Goal: Information Seeking & Learning: Find specific fact

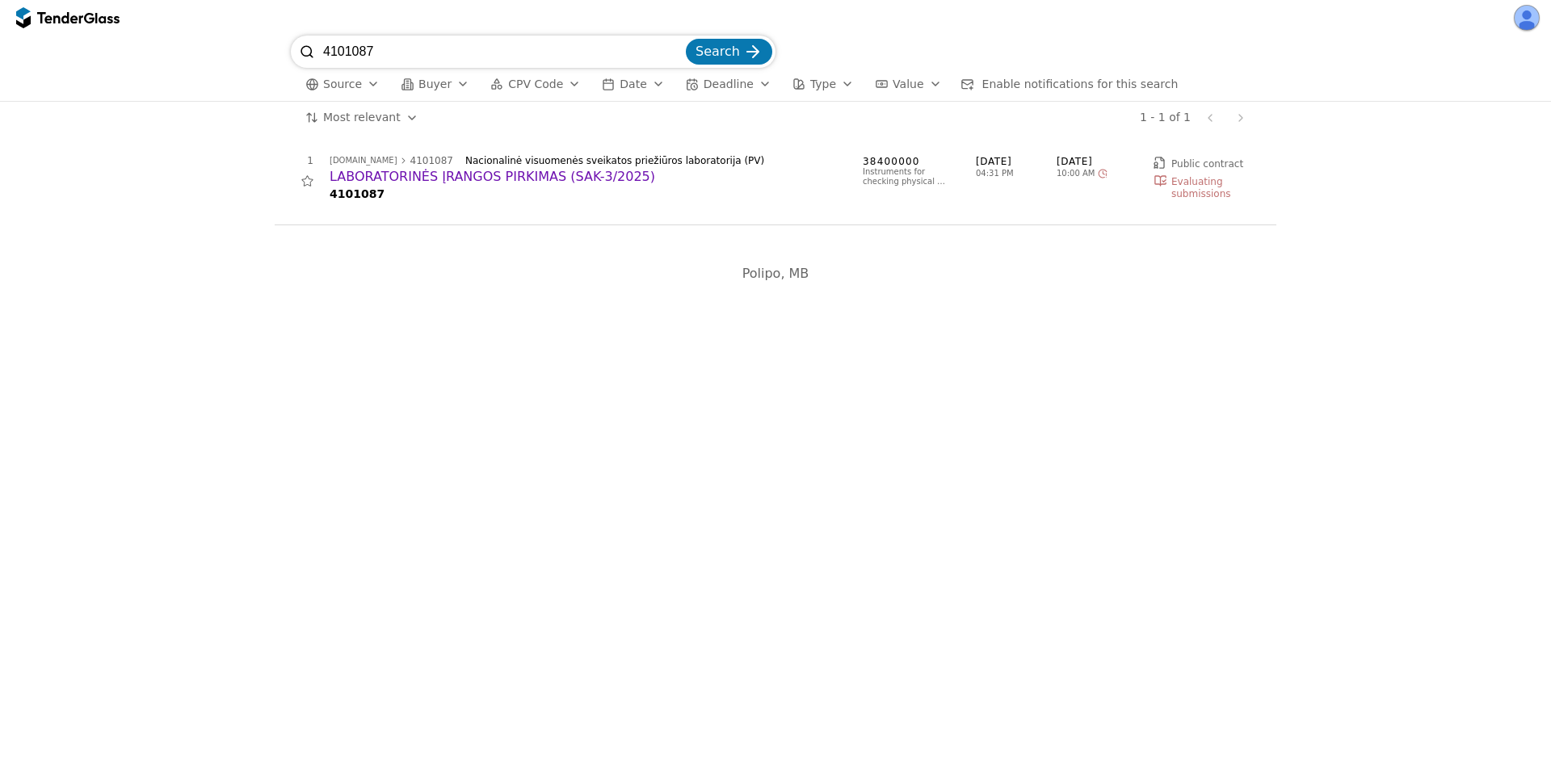
click at [204, 158] on div "1 [DOMAIN_NAME] 4101087 Nacionalinė visuomenės sveikatos priežiūros laboratorij…" at bounding box center [775, 187] width 1534 height 107
click at [399, 56] on input "4101087" at bounding box center [502, 52] width 359 height 32
paste input "798048"
type input "4798048"
click at [686, 39] on button "Search" at bounding box center [729, 52] width 86 height 26
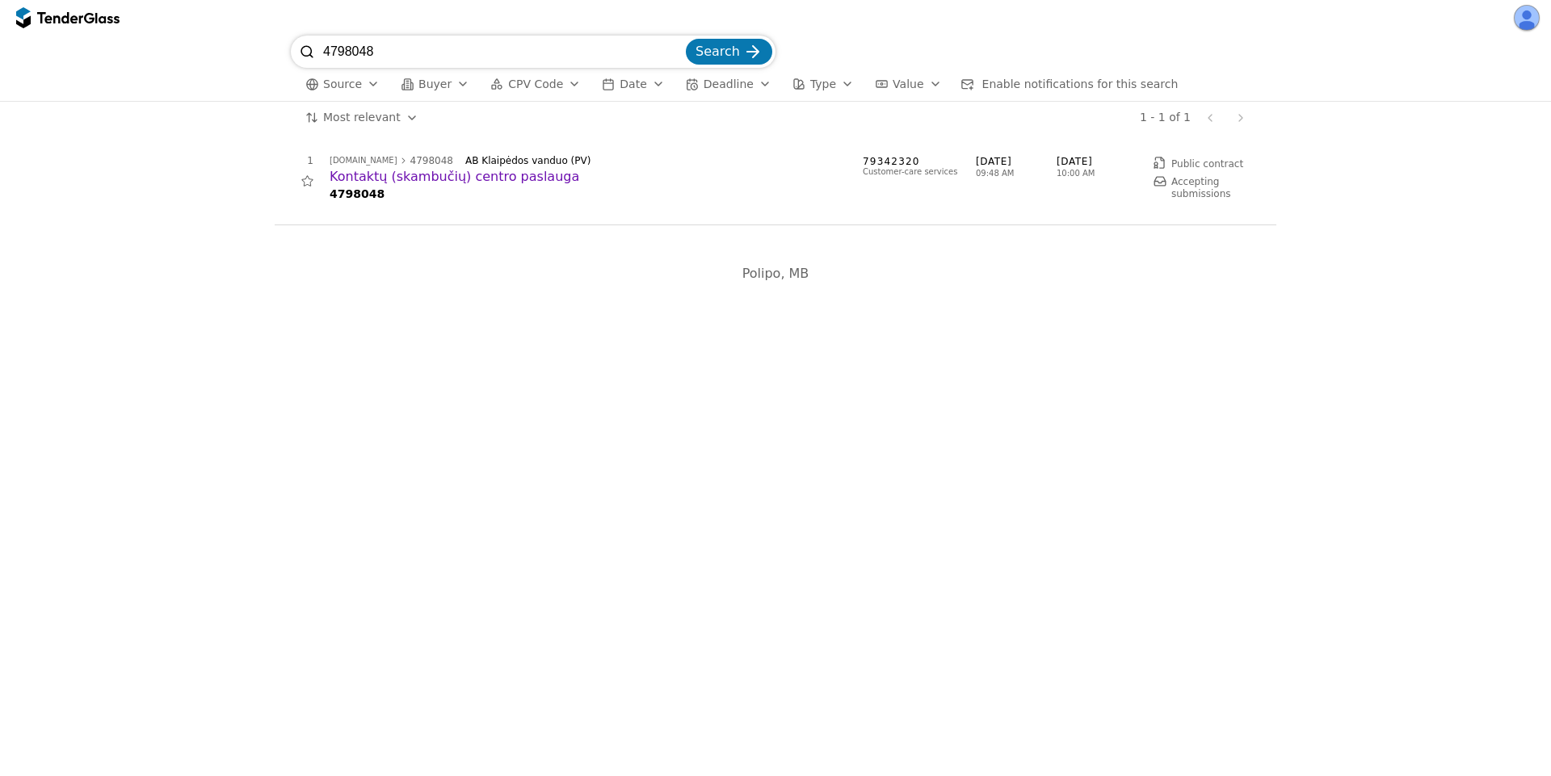
click at [473, 178] on h2 "Kontaktų (skambučių) centro paslauga" at bounding box center [588, 177] width 517 height 18
drag, startPoint x: 319, startPoint y: 44, endPoint x: 334, endPoint y: 51, distance: 16.6
click at [319, 44] on div at bounding box center [307, 52] width 32 height 32
click at [334, 51] on input "4798048" at bounding box center [502, 52] width 359 height 32
click at [335, 52] on input "4798048" at bounding box center [502, 52] width 359 height 32
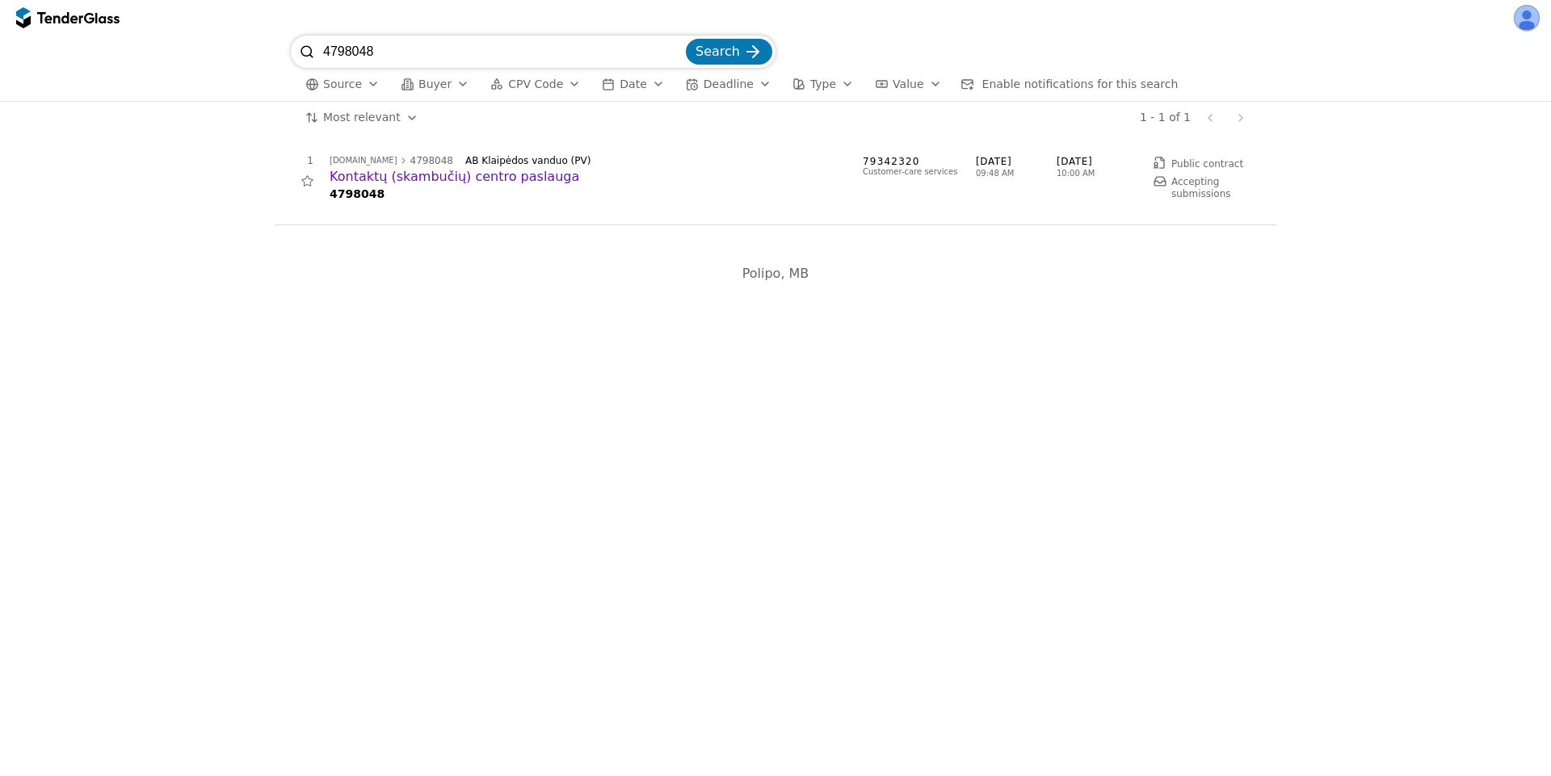
paste input "07540"
type input "4707540"
click at [686, 39] on button "Search" at bounding box center [729, 52] width 86 height 26
click at [535, 174] on h2 "Analizės prietaisai dumblo apdorojimo įrenginiams" at bounding box center [588, 177] width 517 height 18
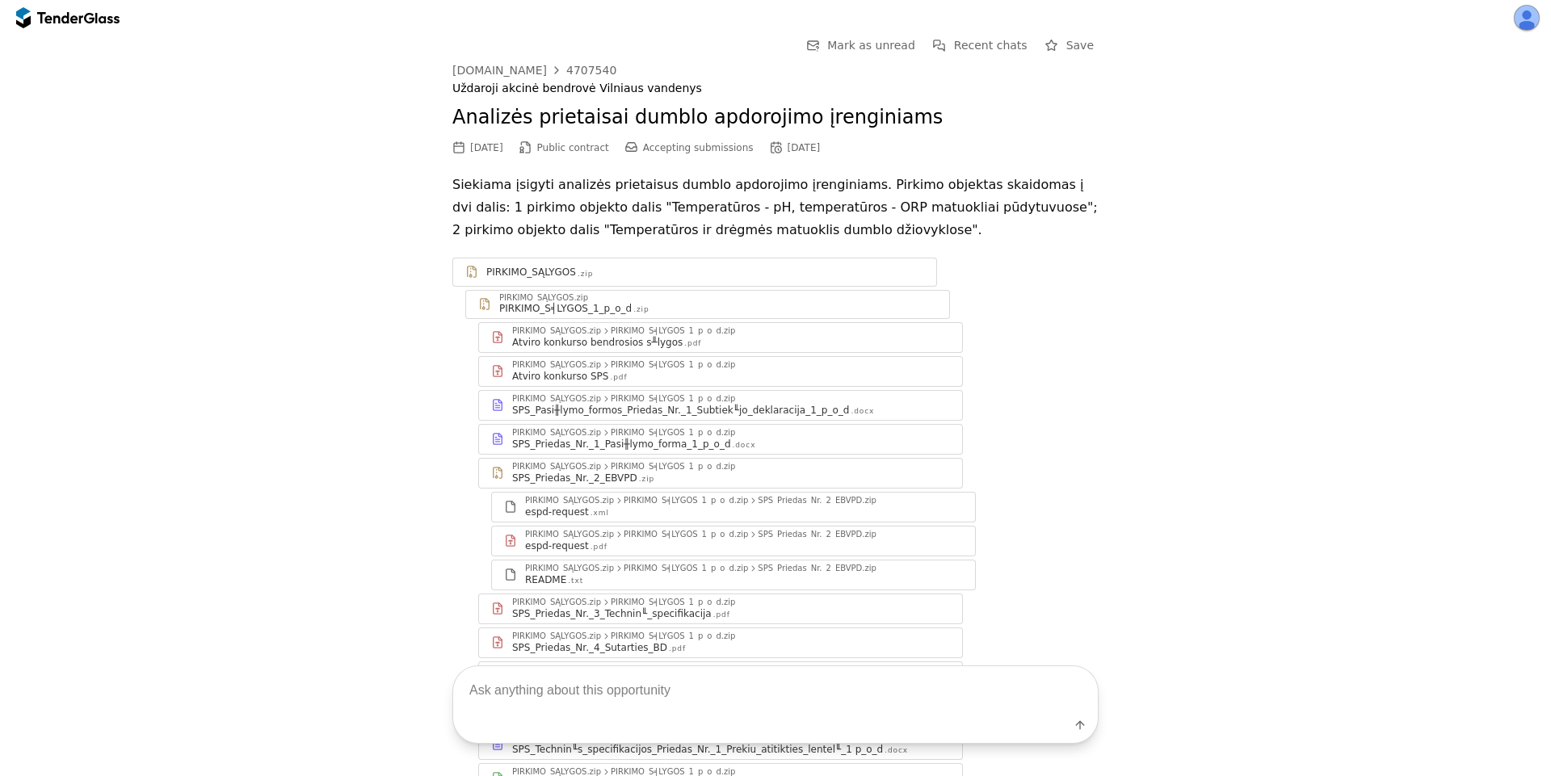
click at [235, 334] on div "Go Back Mark as unread Recent chats Save viesiejipirkimai.lt 4707540 Uždaroji a…" at bounding box center [775, 749] width 1534 height 1426
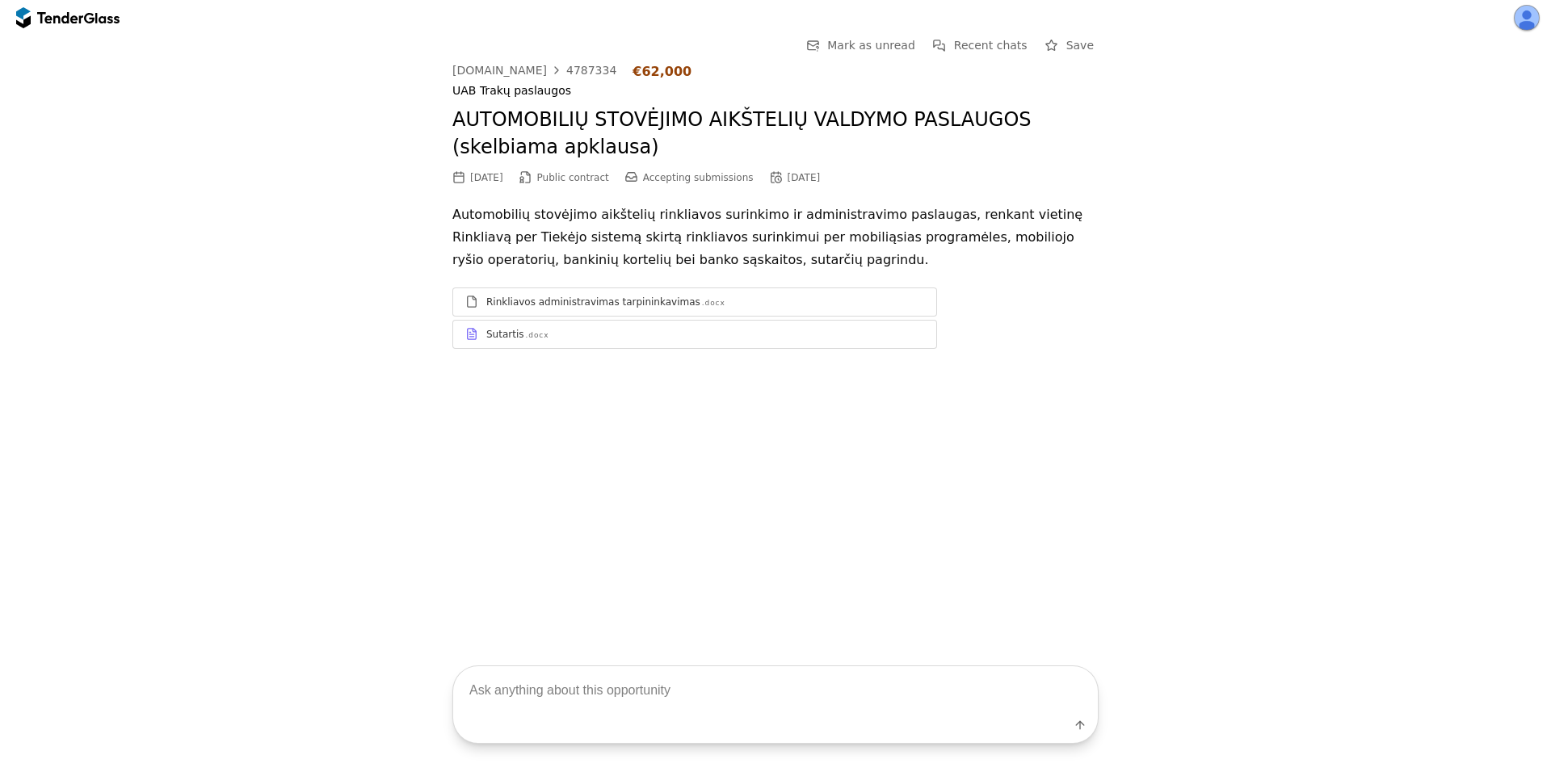
click at [1312, 286] on div "Go Back Mark as unread Recent chats Save viesiejipirkimai.lt 4787334 €62,000 UA…" at bounding box center [775, 205] width 1534 height 338
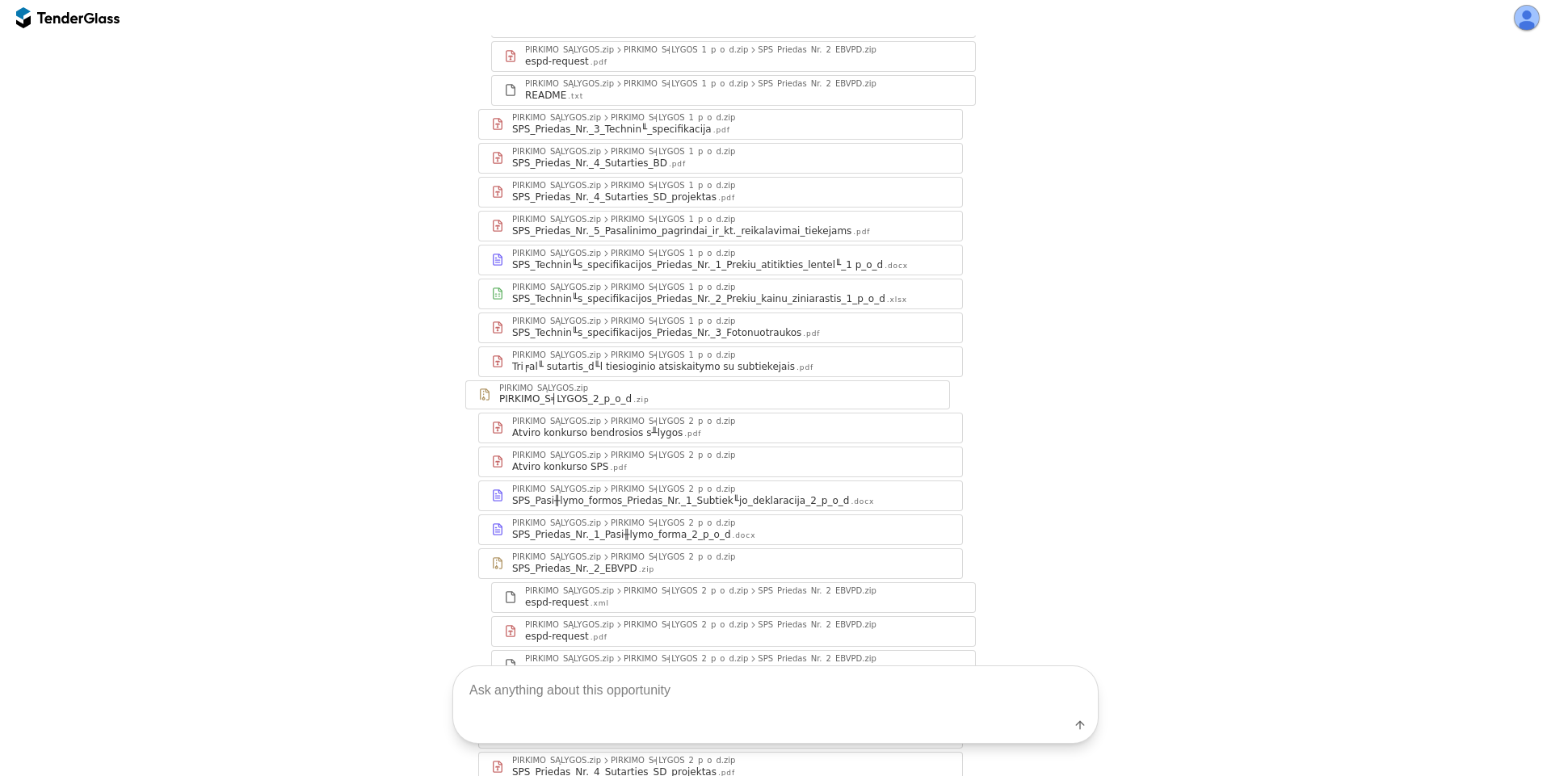
scroll to position [829, 0]
